Goal: Transaction & Acquisition: Purchase product/service

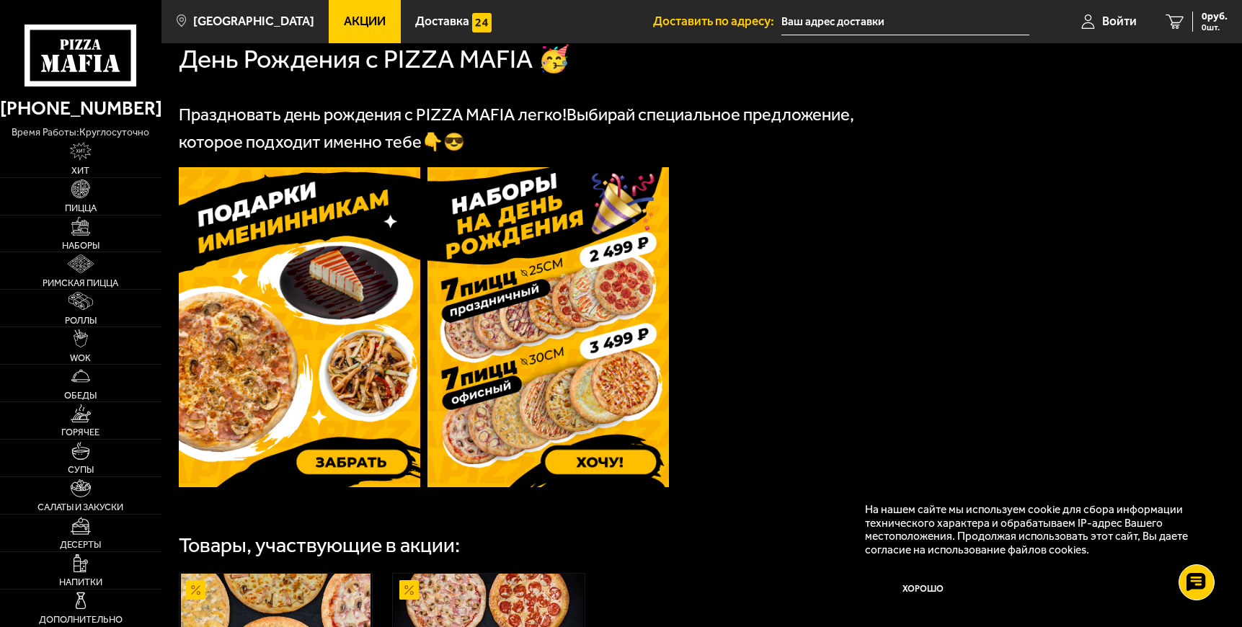
scroll to position [425, 0]
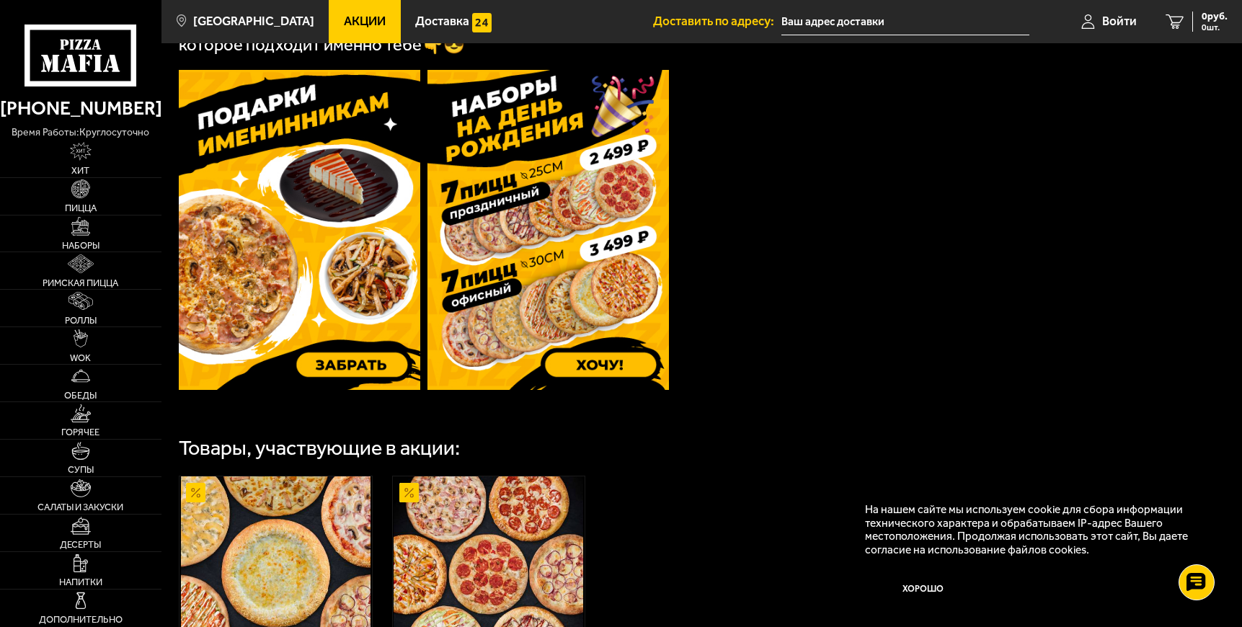
click at [563, 282] on img at bounding box center [549, 230] width 242 height 320
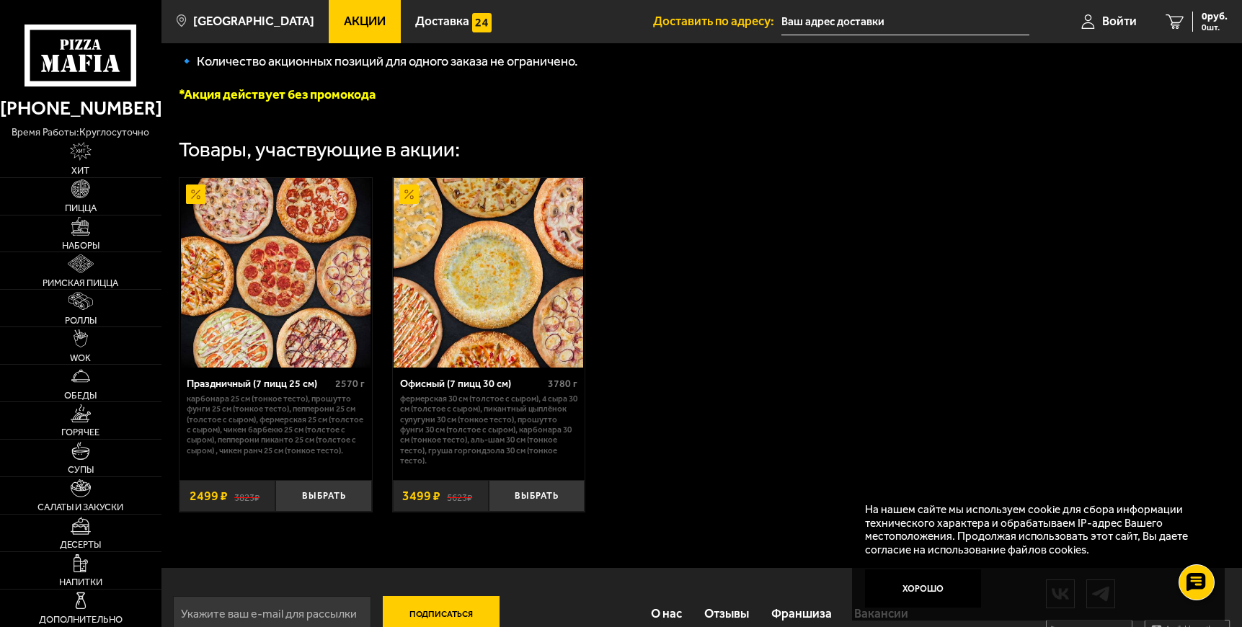
scroll to position [385, 0]
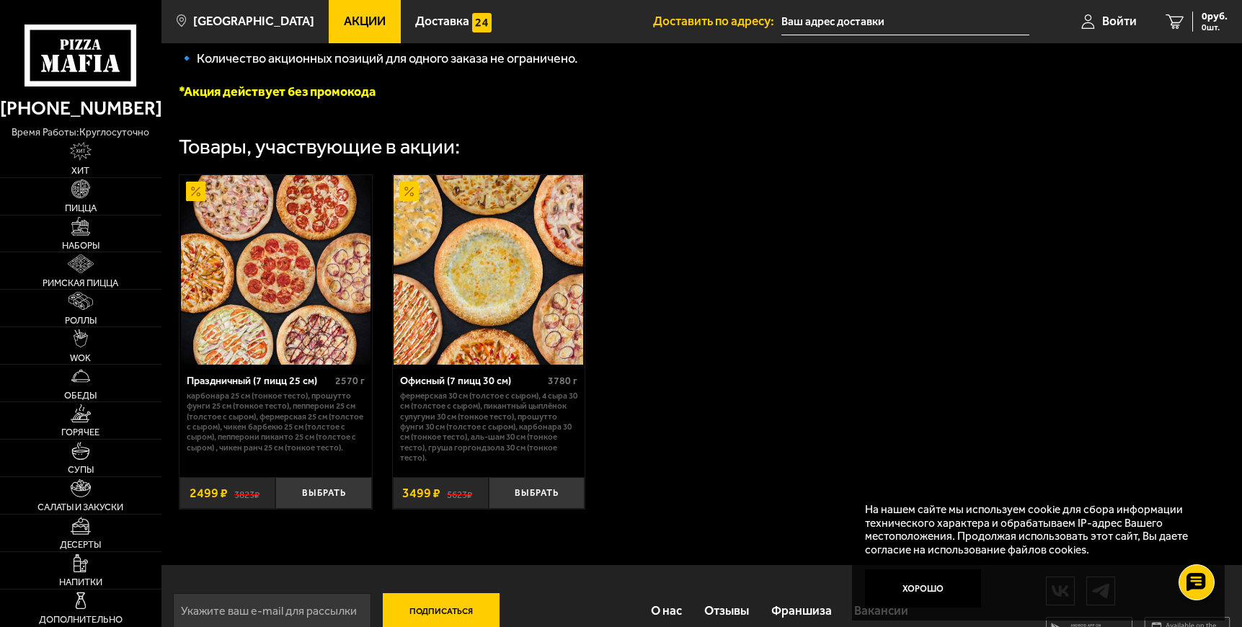
click at [291, 311] on img at bounding box center [276, 270] width 190 height 190
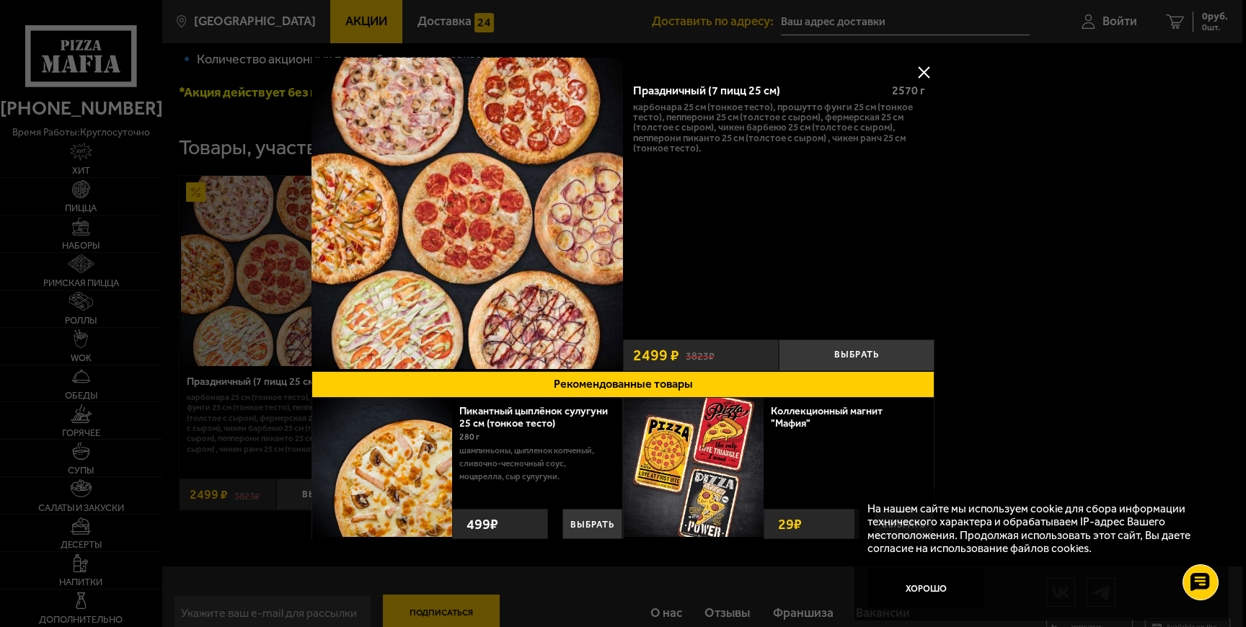
click at [919, 71] on button at bounding box center [924, 72] width 22 height 22
